Goal: Find specific page/section: Find specific page/section

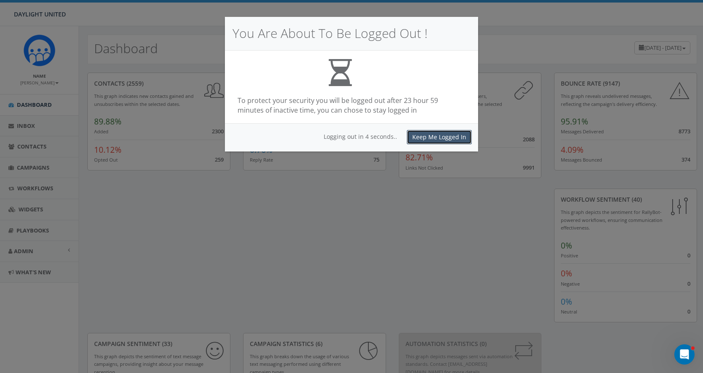
click at [430, 137] on button "Keep Me Logged In" at bounding box center [439, 137] width 65 height 14
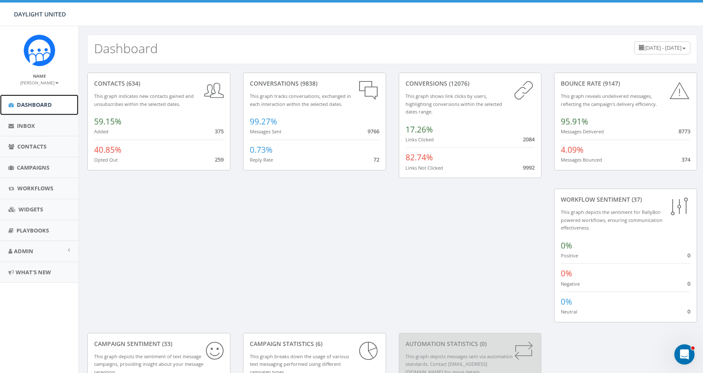
click at [43, 105] on span "Dashboard" at bounding box center [34, 105] width 35 height 8
click at [44, 173] on link "Campaigns" at bounding box center [39, 167] width 78 height 21
